Goal: Transaction & Acquisition: Purchase product/service

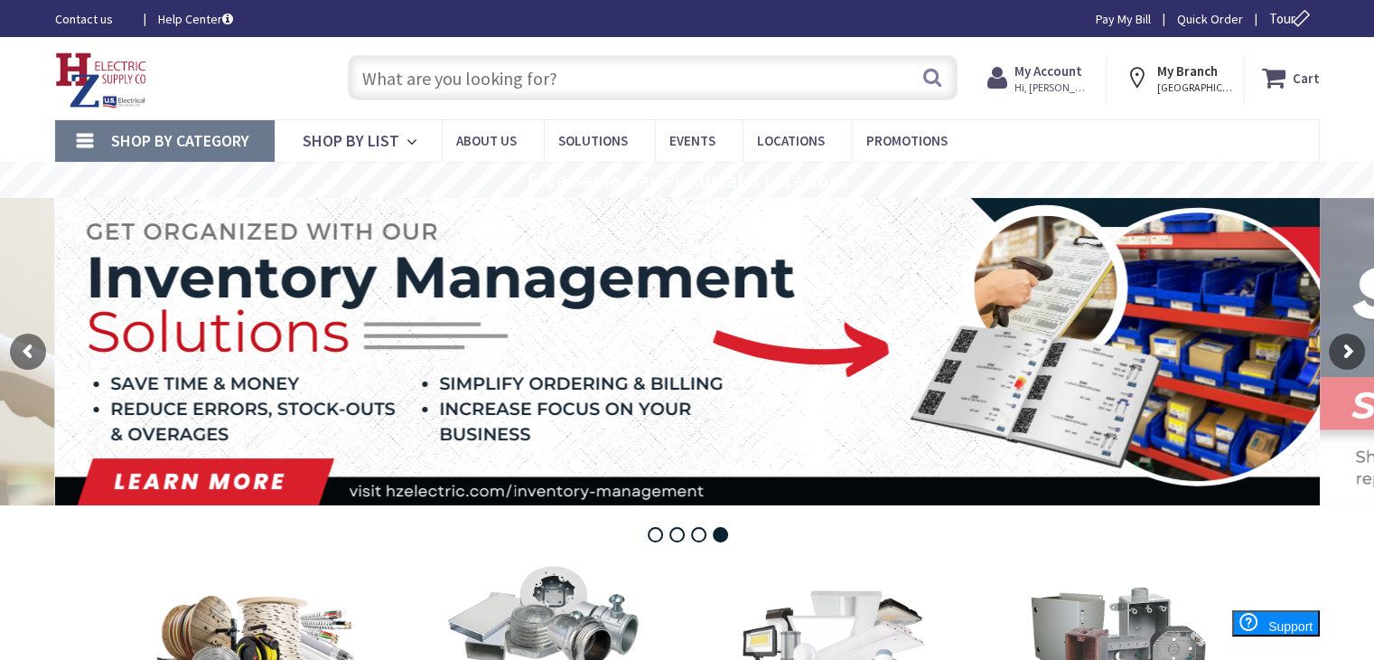
click at [520, 79] on input "text" at bounding box center [653, 77] width 610 height 45
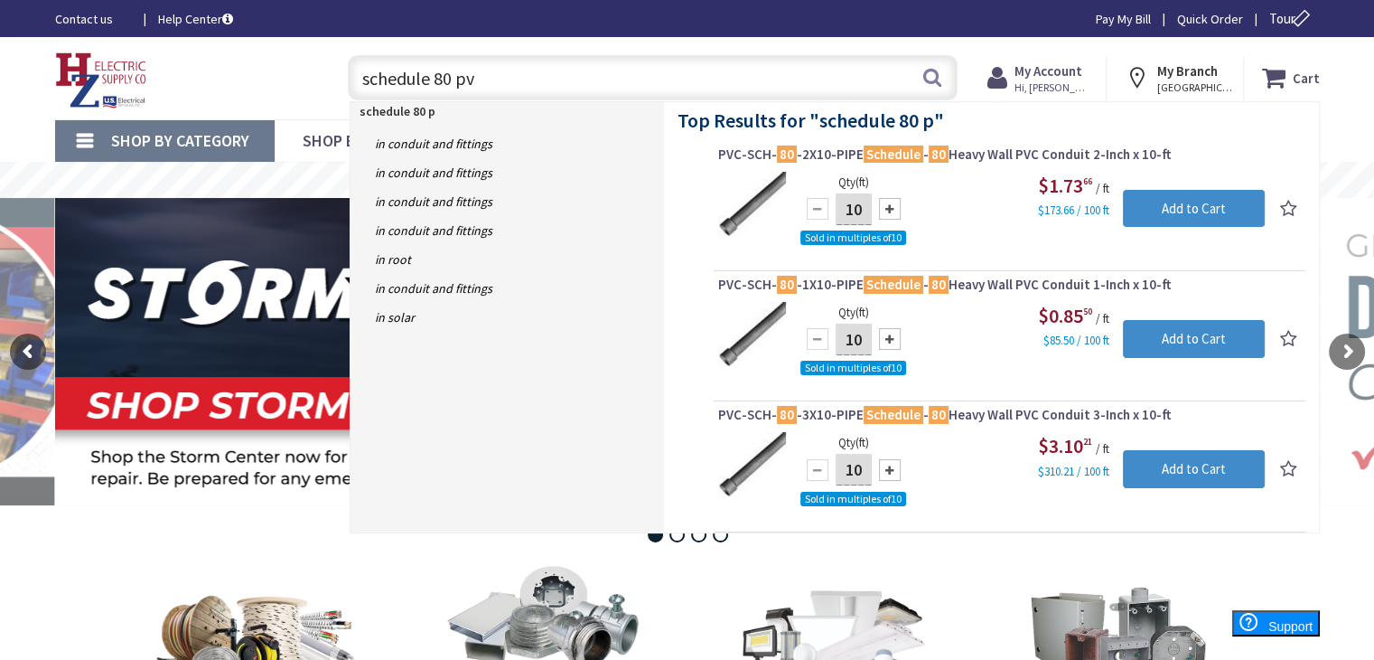
type input "schedule 80 pvc"
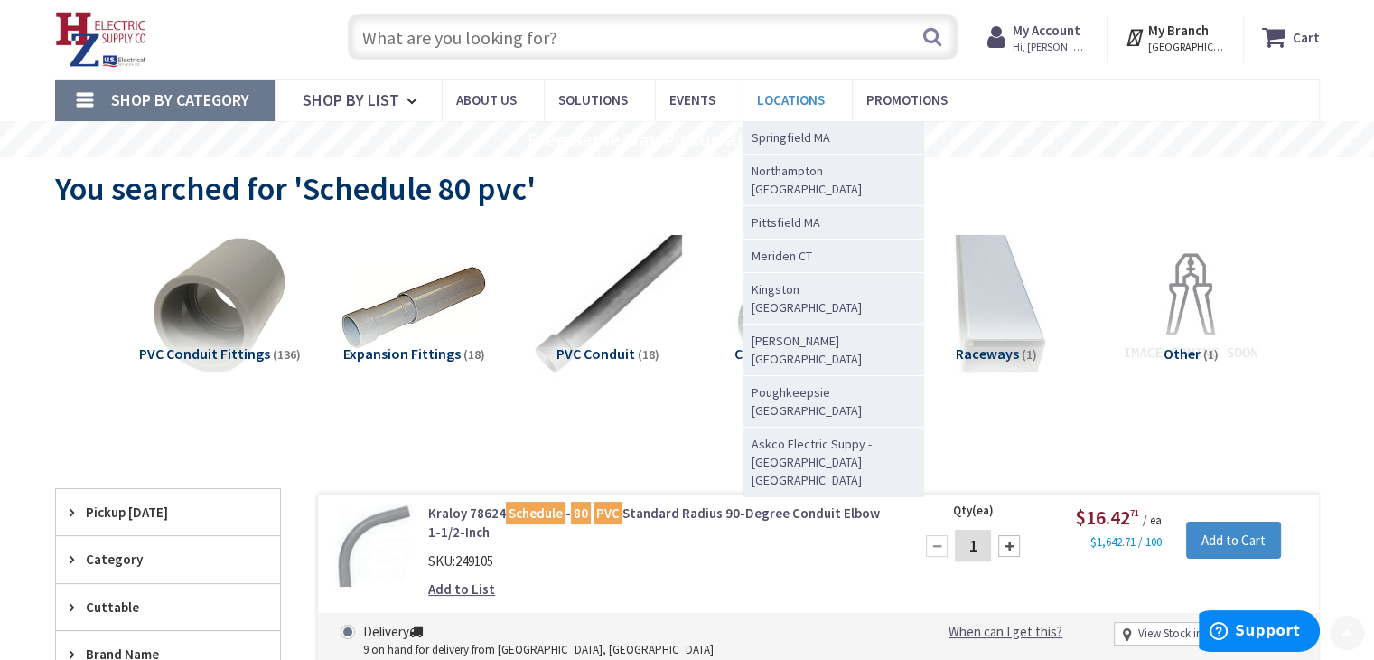
scroll to position [5, 0]
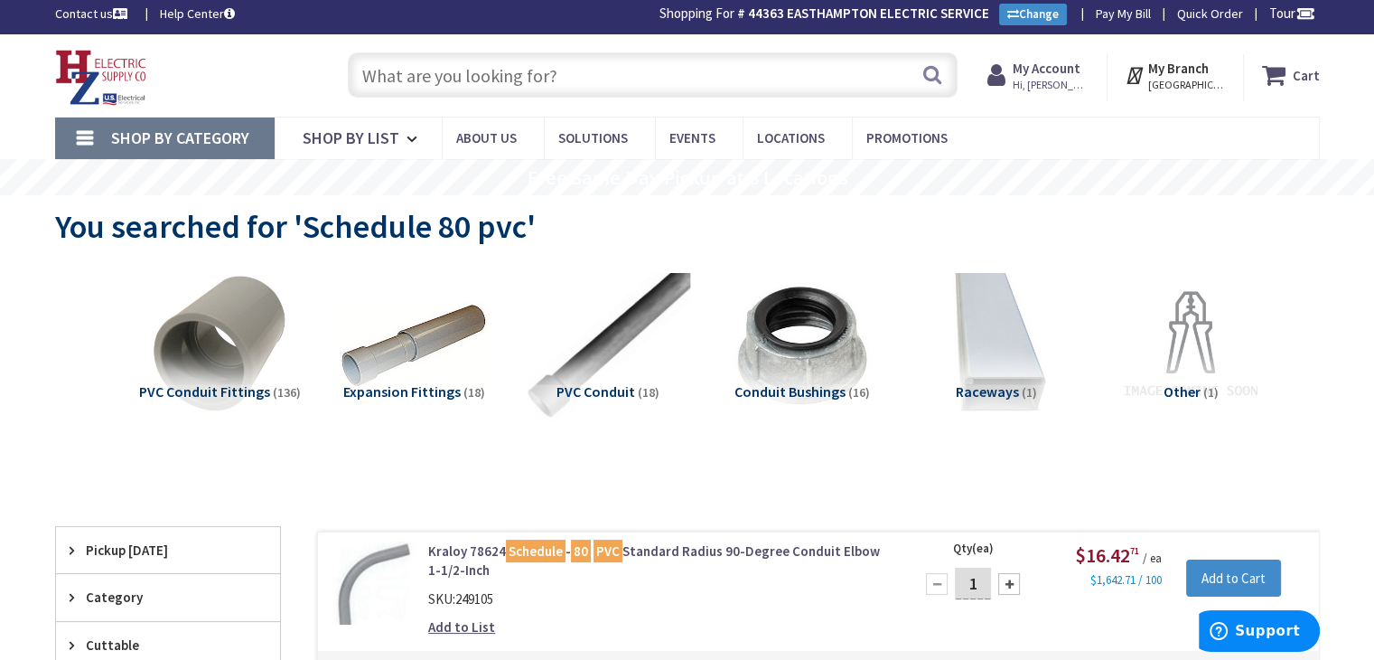
click at [625, 325] on img at bounding box center [608, 346] width 164 height 164
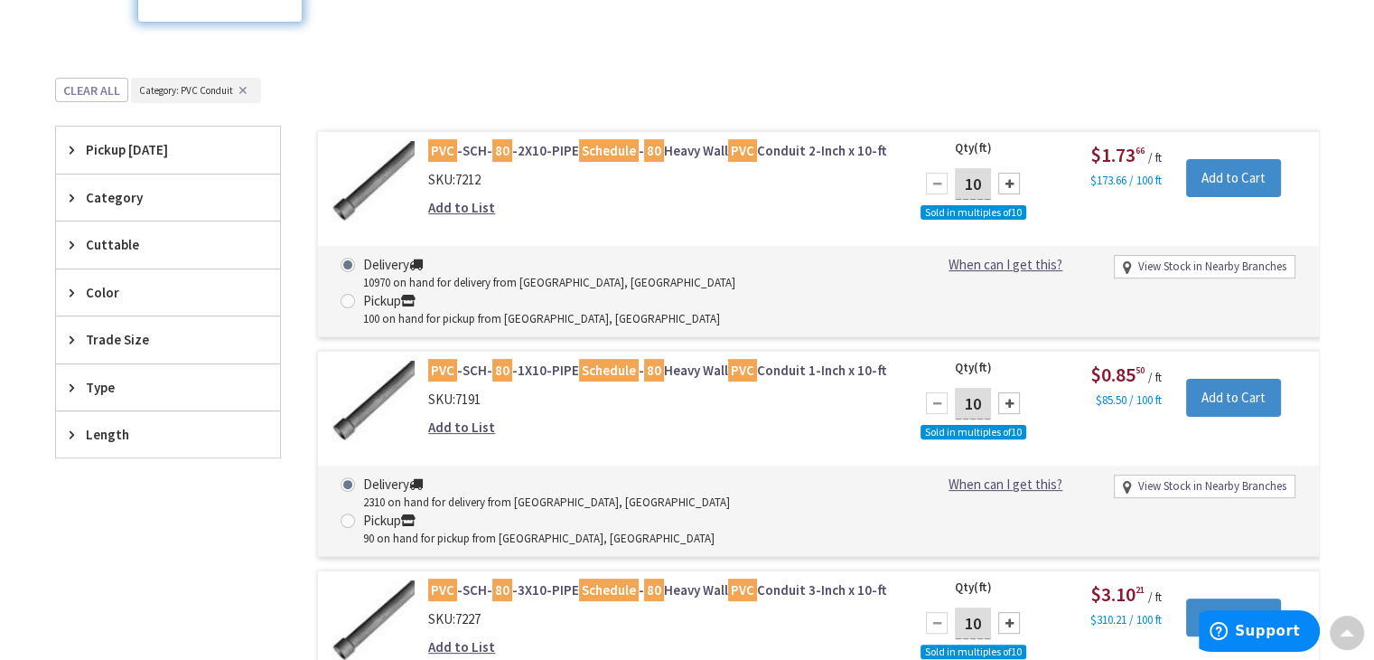
scroll to position [0, 0]
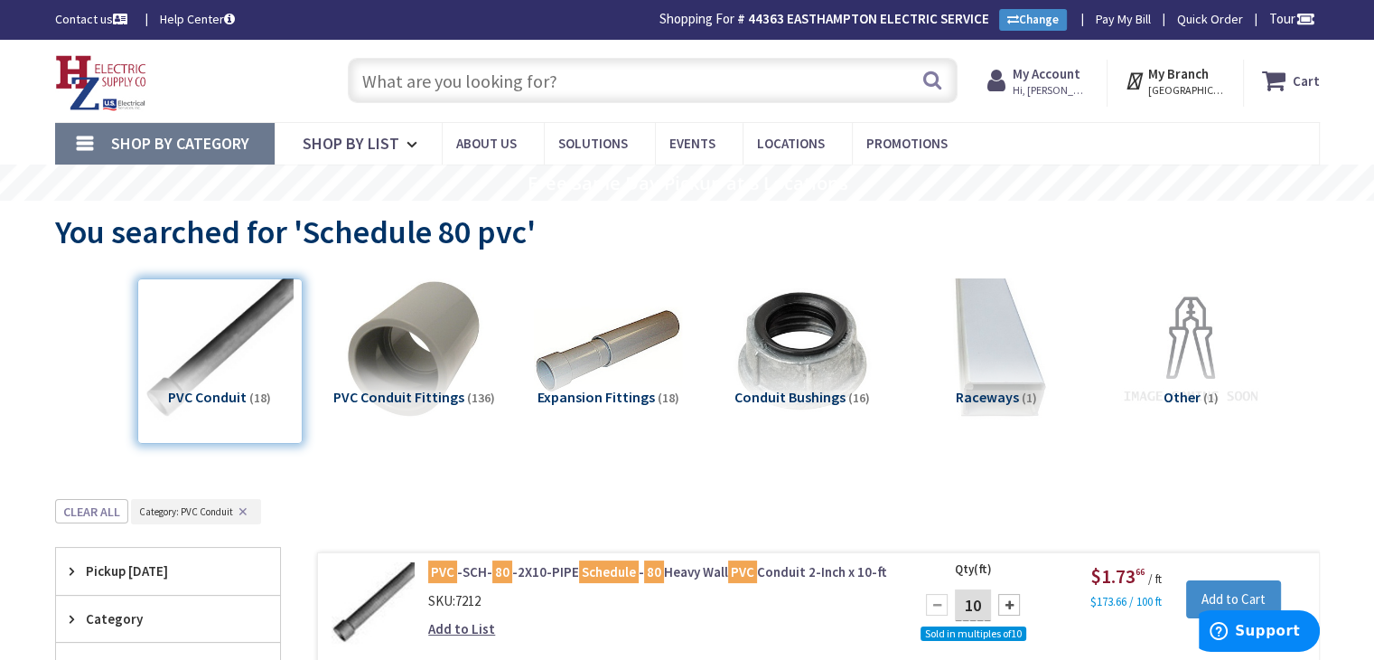
click at [513, 61] on input "text" at bounding box center [653, 80] width 610 height 45
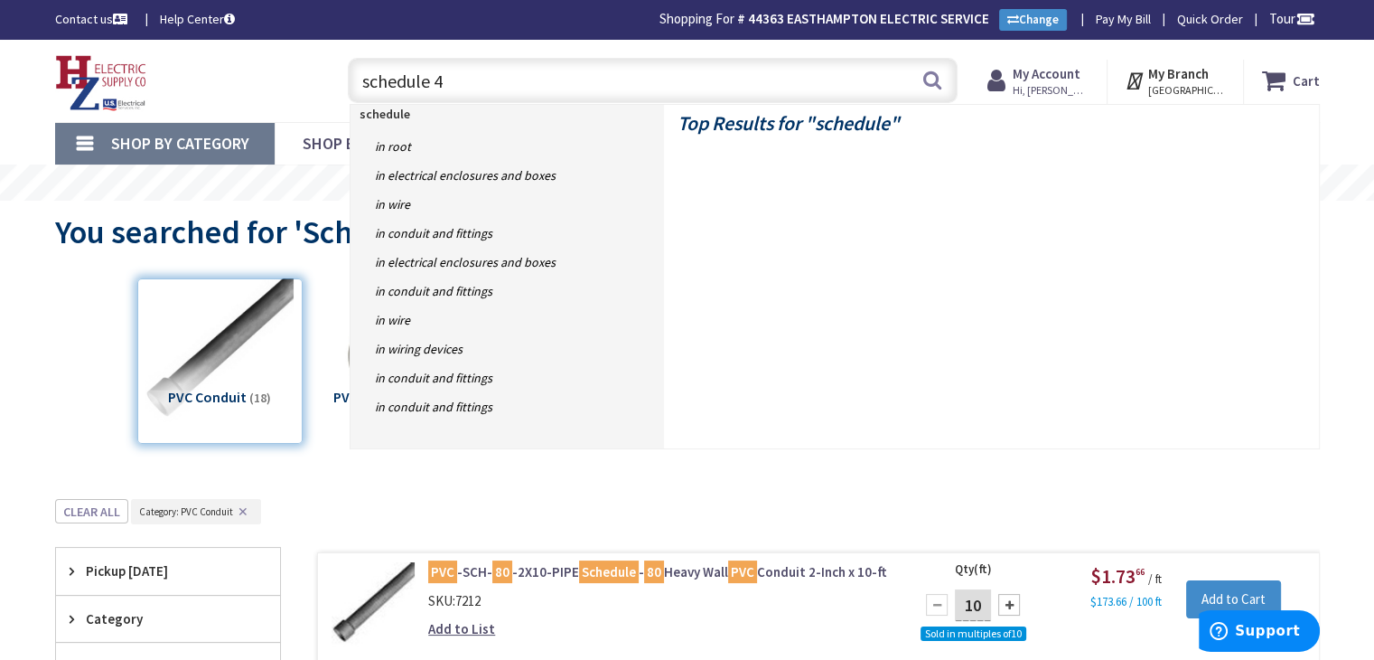
type input "schedule 40"
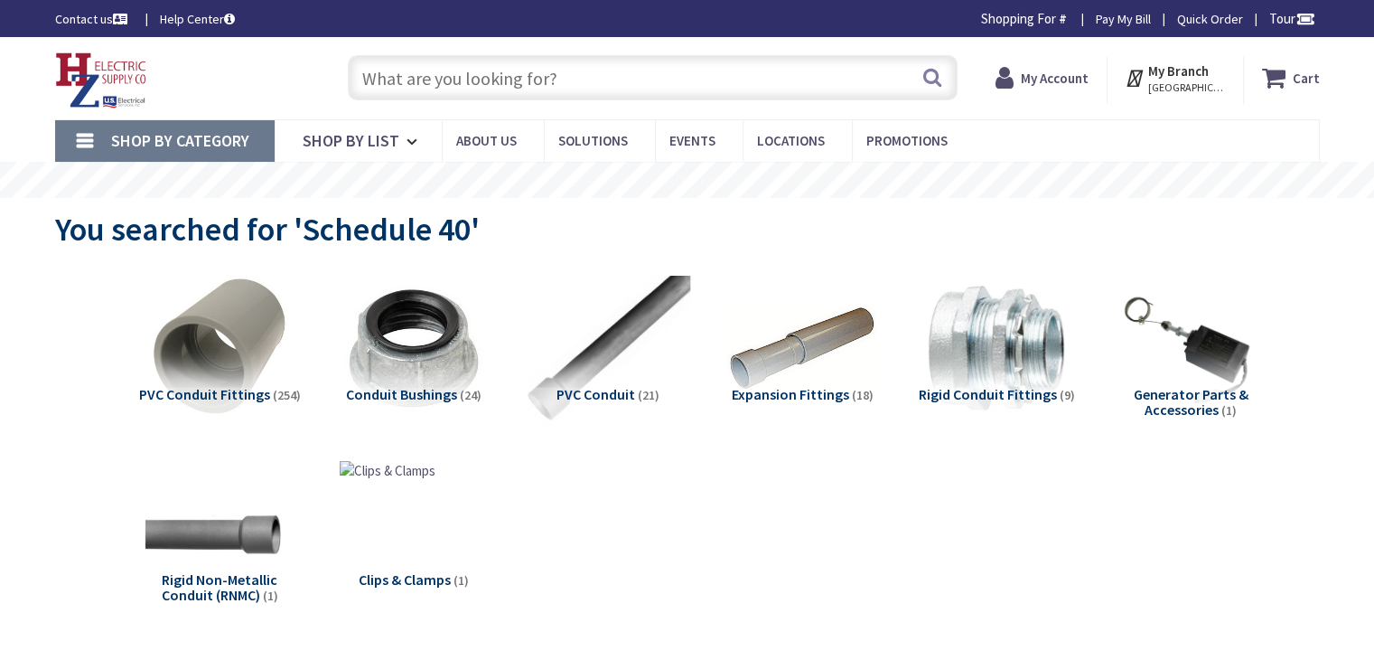
click at [653, 323] on img at bounding box center [608, 349] width 164 height 164
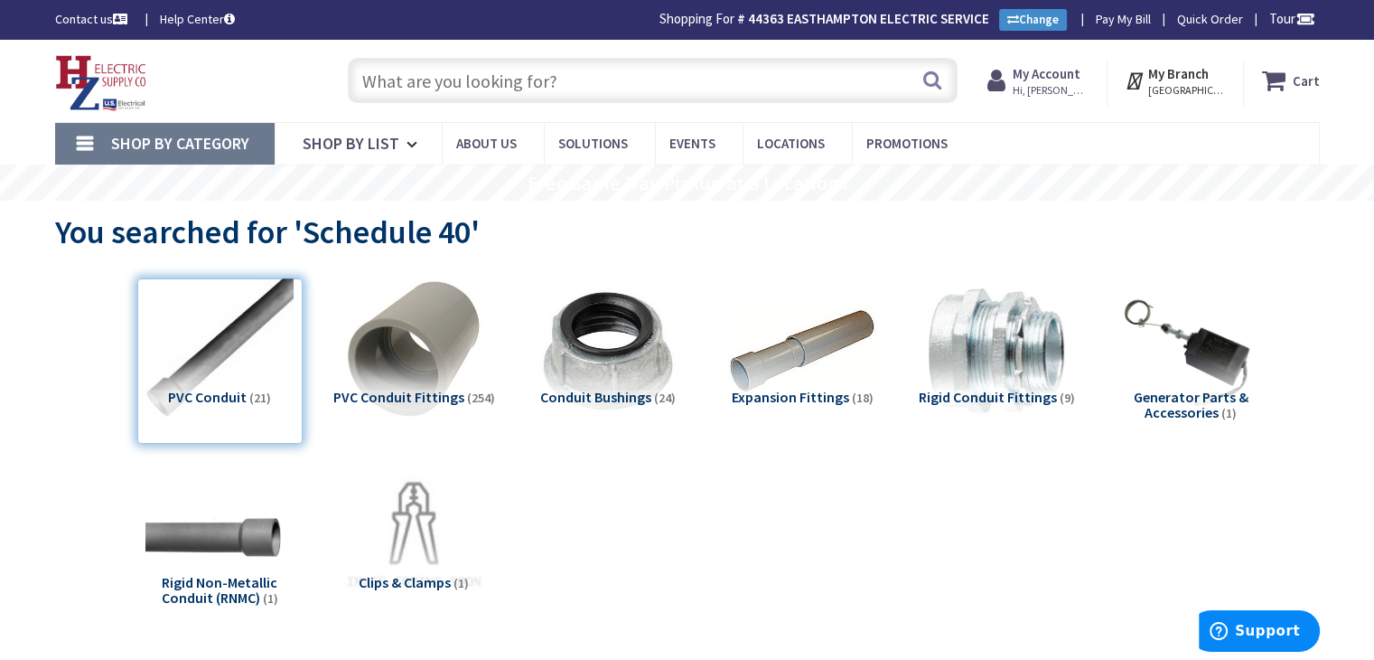
drag, startPoint x: 483, startPoint y: 42, endPoint x: 502, endPoint y: 52, distance: 22.2
click at [488, 44] on div "Skip to Content Toggle Nav Search Cart My Cart Close" at bounding box center [687, 81] width 1355 height 82
click at [499, 62] on input "text" at bounding box center [653, 80] width 610 height 45
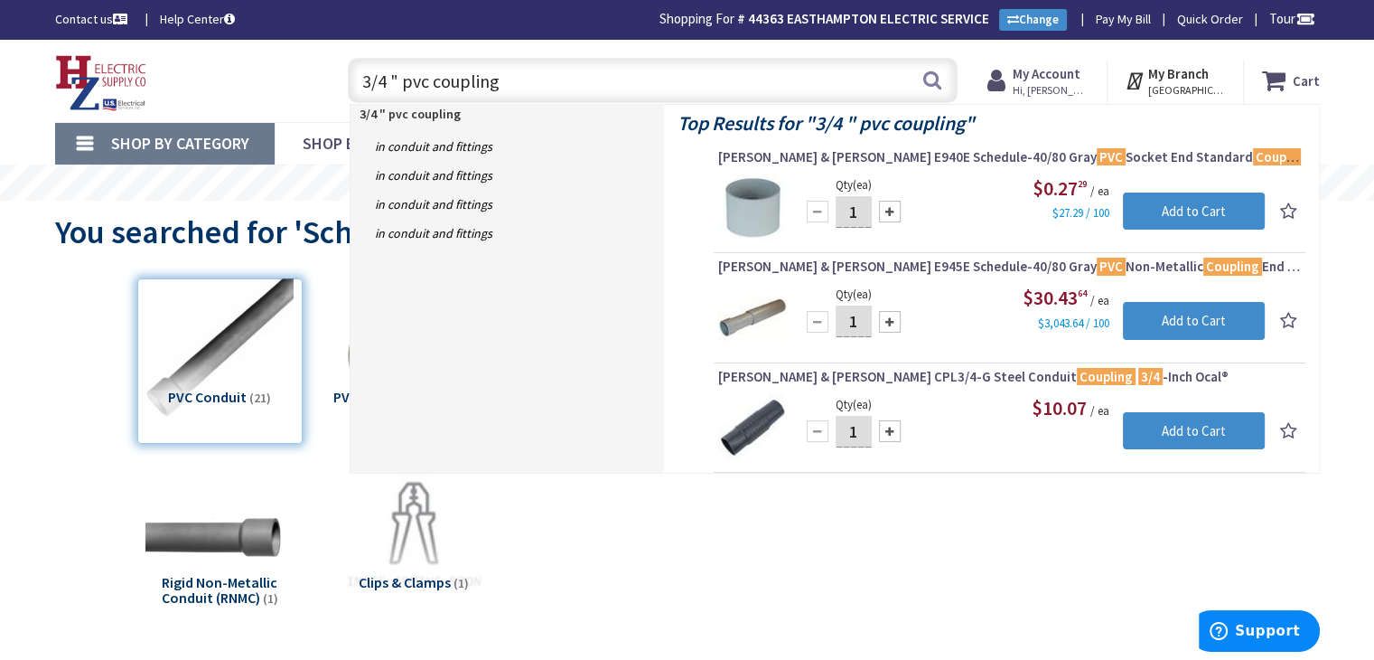
drag, startPoint x: 513, startPoint y: 80, endPoint x: 434, endPoint y: 80, distance: 79.5
click at [434, 80] on input "3/4 " pvc coupling" at bounding box center [653, 80] width 610 height 45
type input "3/4 " pvc 90"
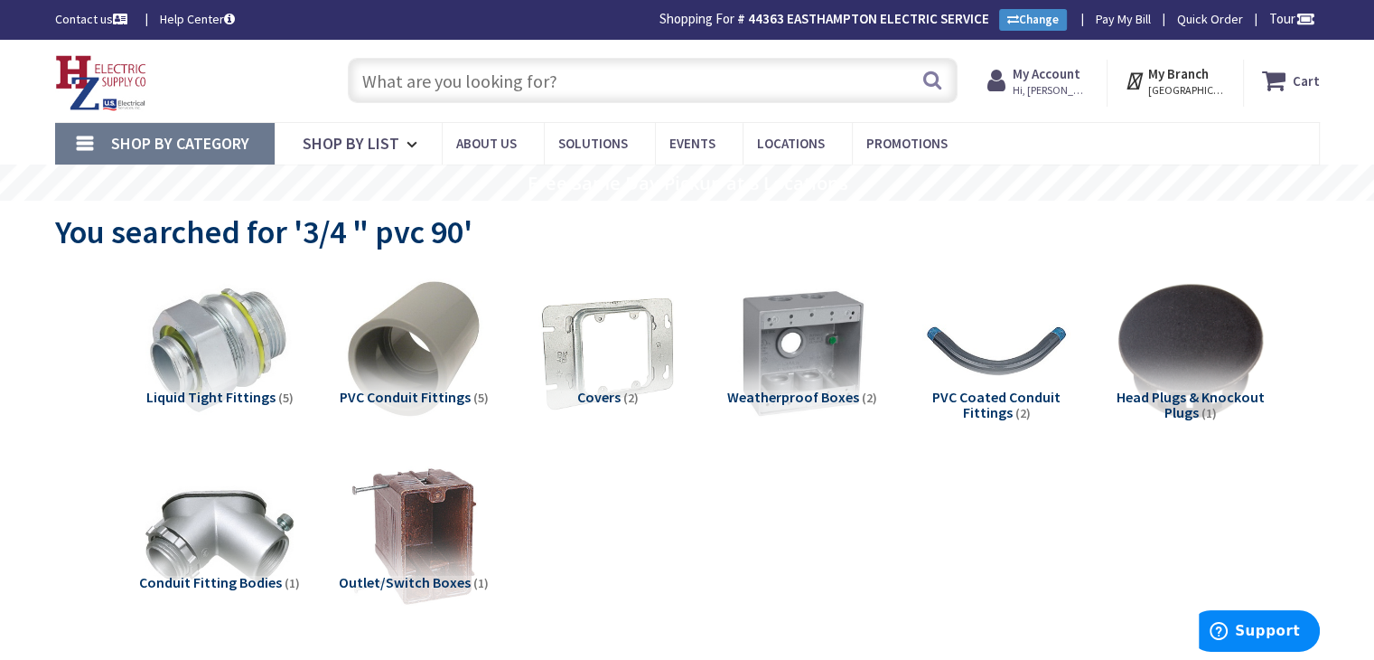
click at [510, 90] on input "text" at bounding box center [653, 80] width 610 height 45
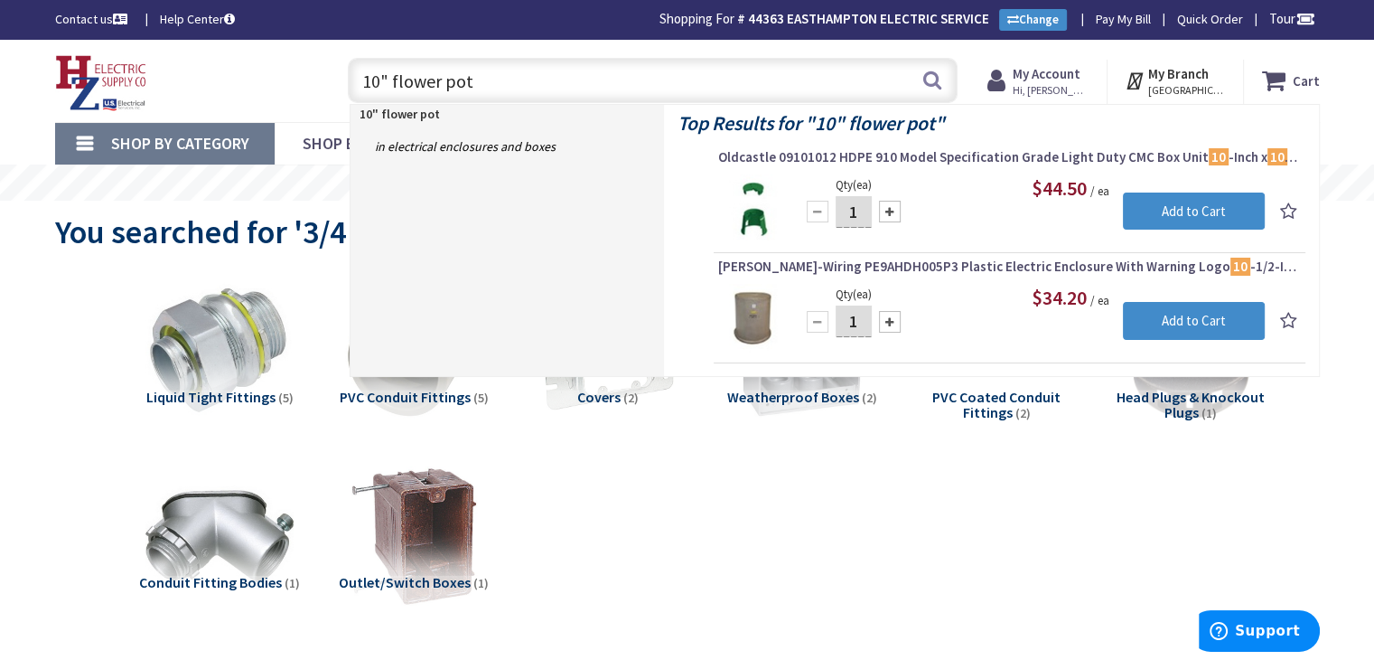
drag, startPoint x: 488, startPoint y: 85, endPoint x: 376, endPoint y: 87, distance: 112.1
click at [376, 87] on input "10" flower pot" at bounding box center [653, 80] width 610 height 45
type input "10 thhn"
